Goal: Task Accomplishment & Management: Use online tool/utility

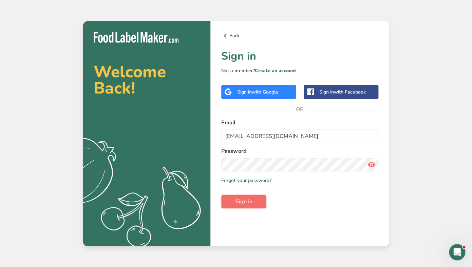
click at [243, 204] on span "Sign in" at bounding box center [243, 202] width 17 height 8
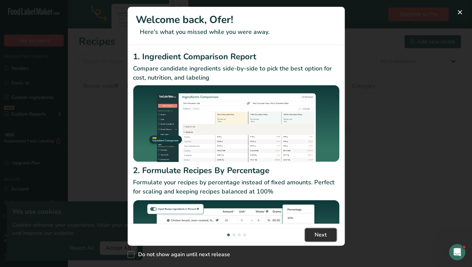
click at [322, 233] on span "Next" at bounding box center [320, 235] width 12 height 8
click at [458, 12] on button "New Features" at bounding box center [459, 12] width 11 height 11
click at [459, 13] on div "New Features" at bounding box center [236, 133] width 472 height 267
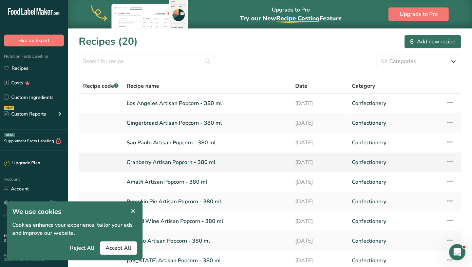
scroll to position [78, 0]
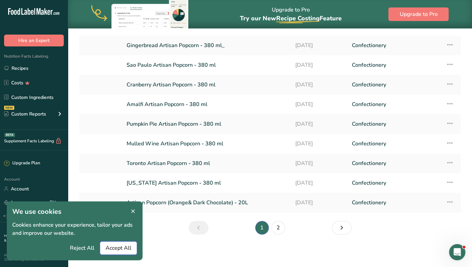
click at [114, 247] on span "Accept All" at bounding box center [118, 248] width 26 height 8
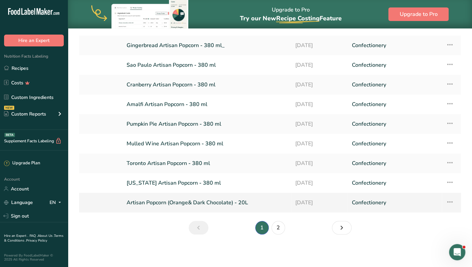
click at [202, 200] on link "Artisan Popcorn (Orange& Dark Chocolate) - 20L" at bounding box center [207, 203] width 160 height 14
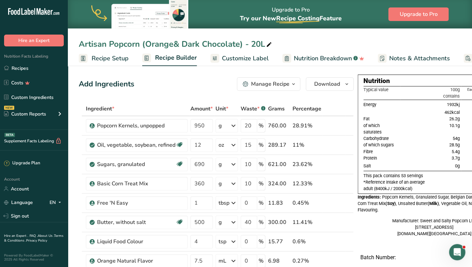
click at [151, 46] on div "Artisan Popcorn (Orange& Dark Chocolate) - 20L" at bounding box center [176, 44] width 194 height 12
click at [151, 46] on input "Artisan Popcorn (Orange& Dark Chocolate) - 20L" at bounding box center [270, 44] width 382 height 12
type input "P"
type input "S&S Pumpkin Spice"
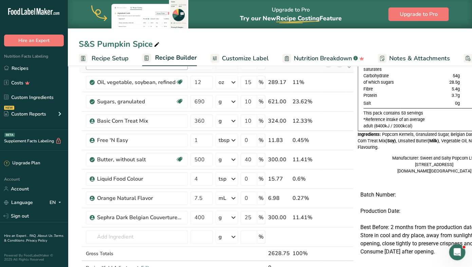
scroll to position [63, 0]
click at [340, 159] on icon at bounding box center [339, 159] width 5 height 7
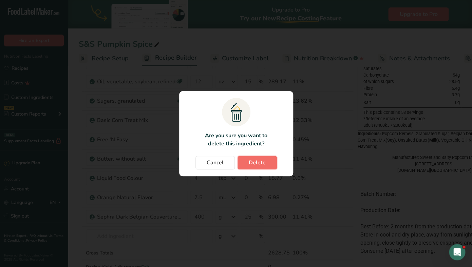
click at [266, 162] on button "Delete" at bounding box center [256, 163] width 39 height 14
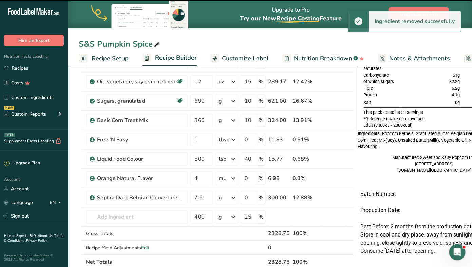
type input "4"
type input "0"
type input "7.5"
type input "400"
type input "25"
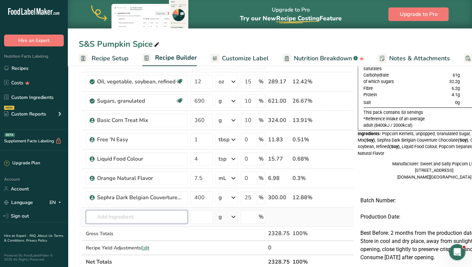
click at [151, 214] on input "text" at bounding box center [137, 217] width 102 height 14
click at [126, 218] on input "artificial colou" at bounding box center [137, 217] width 102 height 14
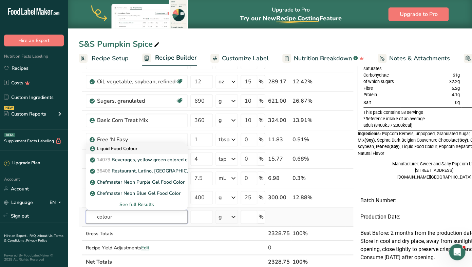
type input "colour"
click at [127, 152] on p "Liquid Food Colour" at bounding box center [114, 148] width 46 height 7
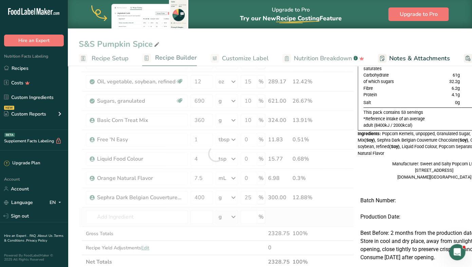
type input "Liquid Food Colour"
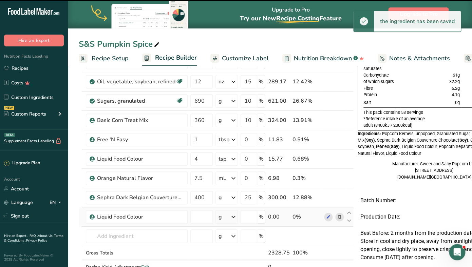
type input "0"
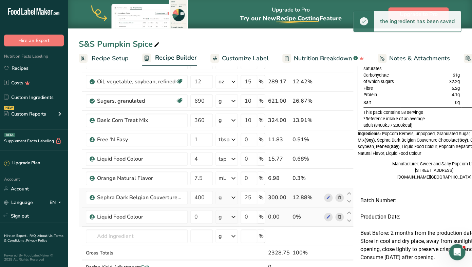
click at [339, 196] on icon at bounding box center [339, 197] width 5 height 7
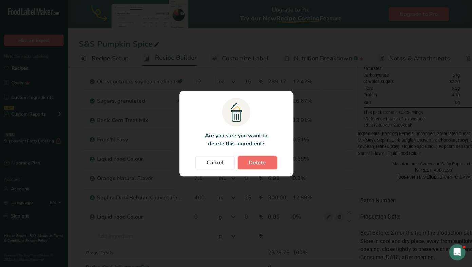
click at [254, 161] on span "Delete" at bounding box center [257, 163] width 17 height 8
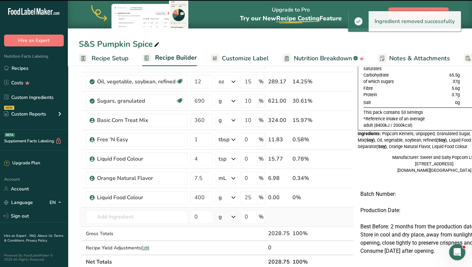
type input "0"
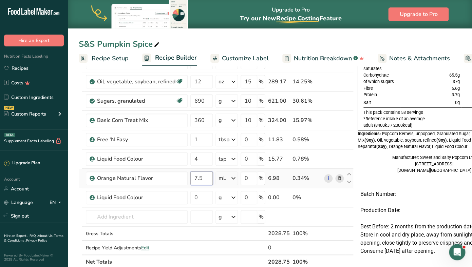
click at [198, 177] on input "7.5" at bounding box center [201, 179] width 22 height 14
type input "6"
click at [235, 250] on div "Ingredient * Amount * Unit * Waste * .a-a{fill:#347362;}.b-a{fill:#fff;} Grams …" at bounding box center [216, 153] width 275 height 231
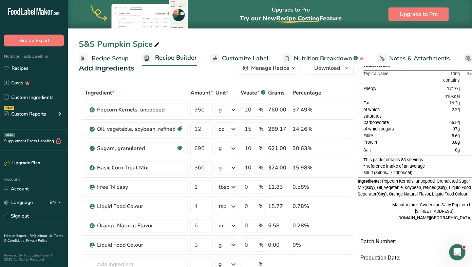
scroll to position [13, 0]
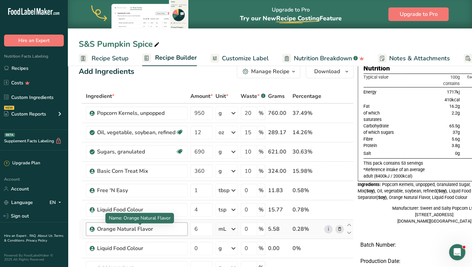
click at [124, 226] on div "Orange Natural Flavor" at bounding box center [139, 229] width 85 height 8
drag, startPoint x: 115, startPoint y: 230, endPoint x: 87, endPoint y: 229, distance: 28.5
click at [97, 229] on div "Orange Natural Flavor" at bounding box center [139, 229] width 85 height 8
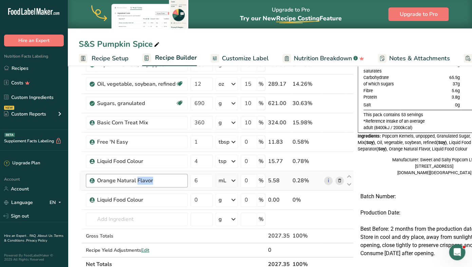
scroll to position [81, 0]
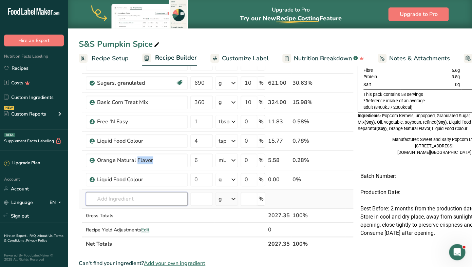
click at [101, 201] on input "text" at bounding box center [137, 199] width 102 height 14
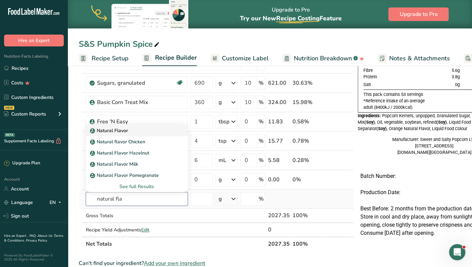
type input "natural fla"
click at [112, 133] on p "Natural Flavor" at bounding box center [109, 130] width 37 height 7
type input "Natural Flavor"
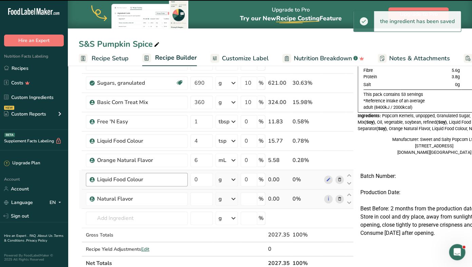
type input "0"
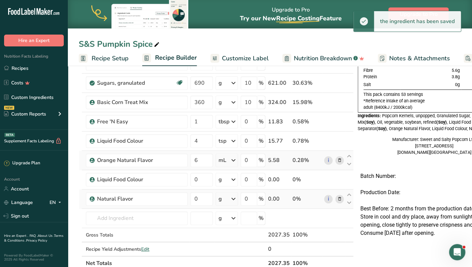
click at [337, 160] on icon at bounding box center [339, 160] width 5 height 7
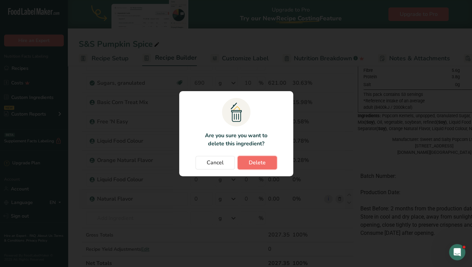
click at [248, 164] on button "Delete" at bounding box center [256, 163] width 39 height 14
type input "0"
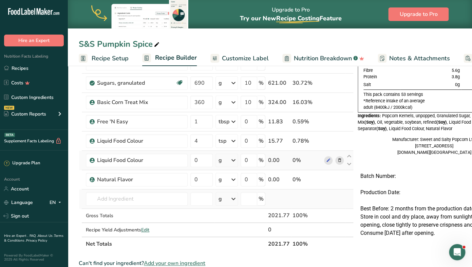
click at [337, 160] on icon at bounding box center [339, 160] width 5 height 7
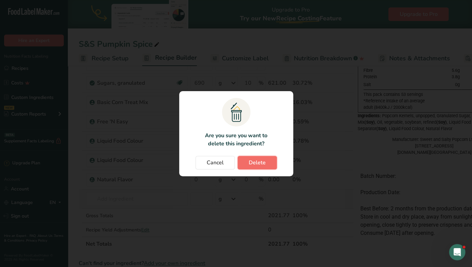
click at [263, 160] on span "Delete" at bounding box center [257, 163] width 17 height 8
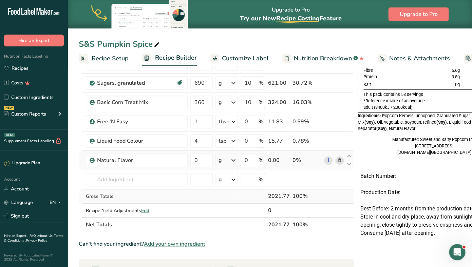
click at [233, 159] on icon at bounding box center [233, 160] width 8 height 12
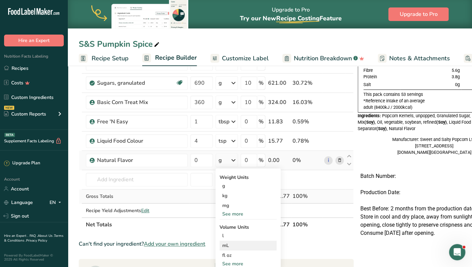
click at [231, 245] on div "mL" at bounding box center [248, 245] width 52 height 7
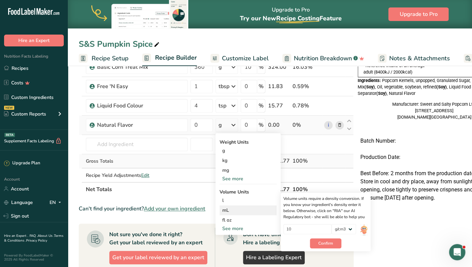
scroll to position [137, 0]
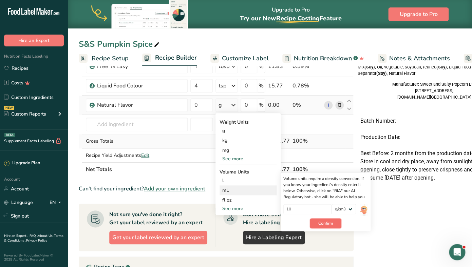
click at [330, 224] on span "Confirm" at bounding box center [325, 223] width 15 height 6
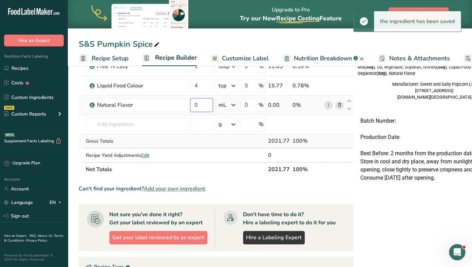
click at [197, 106] on input "0" at bounding box center [201, 105] width 22 height 14
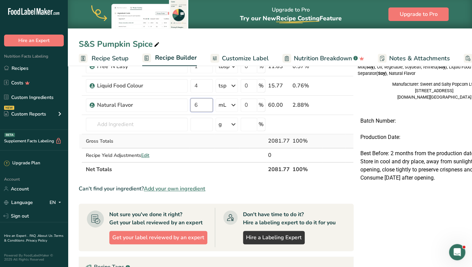
type input "6"
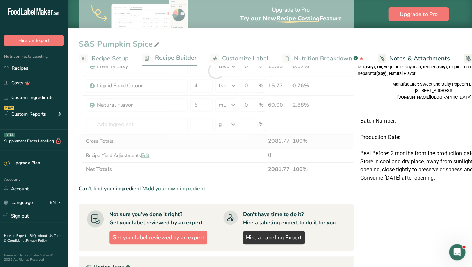
click at [311, 187] on div "Can't find your ingredient? Add your own ingredient" at bounding box center [216, 189] width 275 height 8
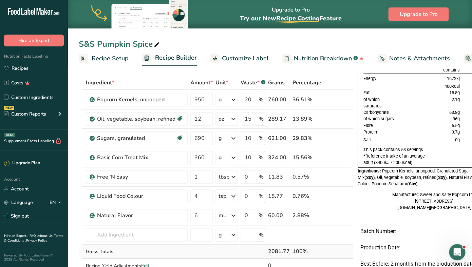
scroll to position [25, 0]
click at [127, 43] on div "S&S Pumpkin Spice" at bounding box center [120, 44] width 82 height 12
drag, startPoint x: 154, startPoint y: 44, endPoint x: 98, endPoint y: 45, distance: 56.7
click at [98, 45] on input "S&S Pumpkin Spice" at bounding box center [270, 44] width 382 height 12
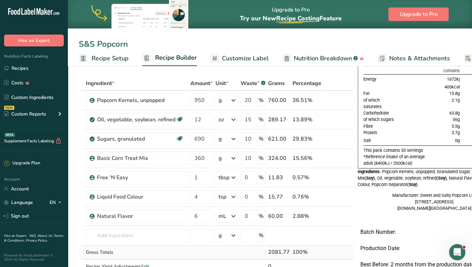
type input "S&S Popcorn"
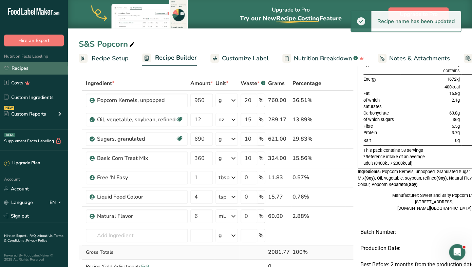
click at [36, 70] on link "Recipes" at bounding box center [34, 68] width 68 height 13
